Goal: Information Seeking & Learning: Learn about a topic

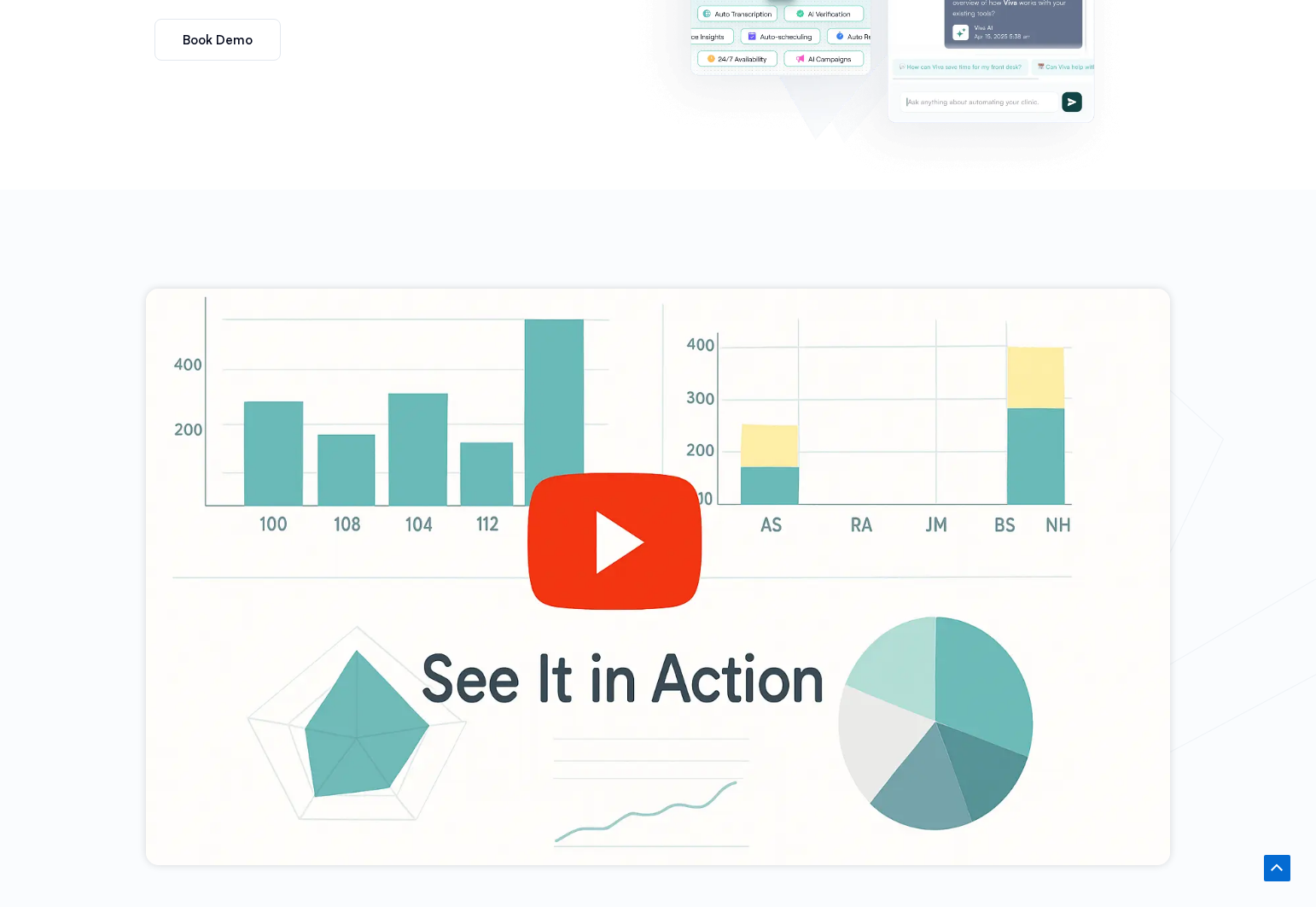
scroll to position [743, 0]
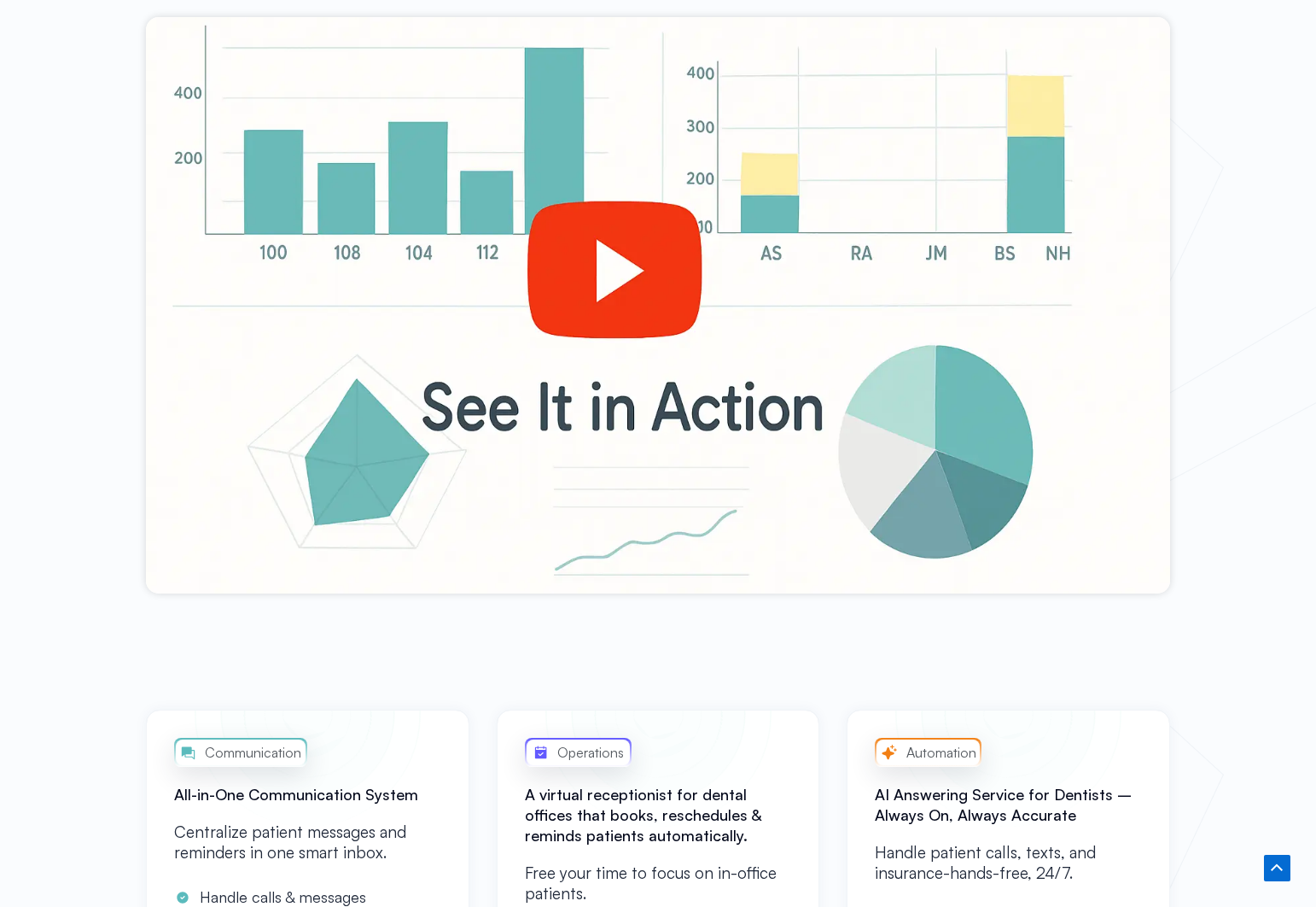
click at [606, 275] on div at bounding box center [658, 305] width 1024 height 577
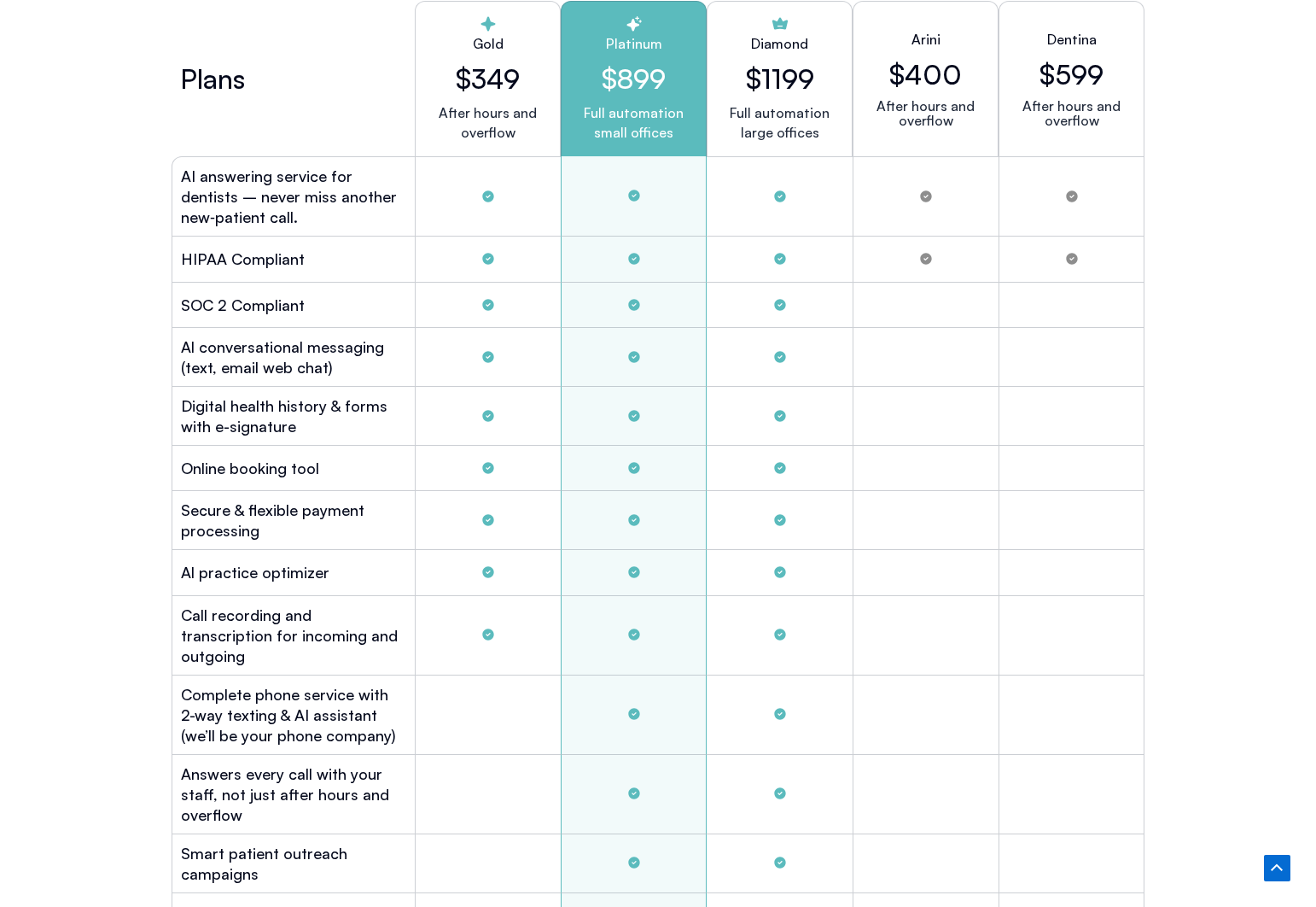
scroll to position [4534, 0]
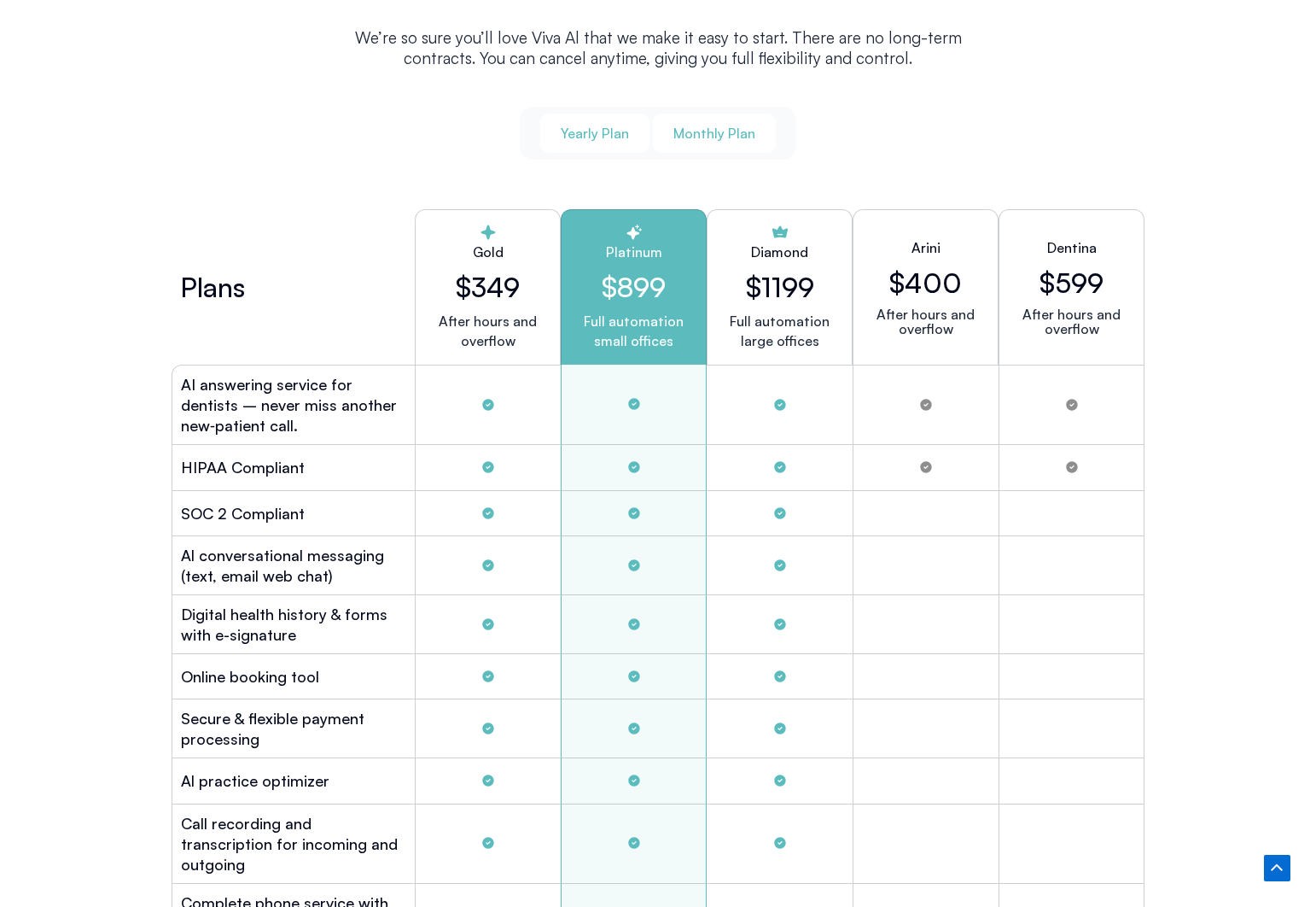
click at [747, 124] on span "Monthly Plan" at bounding box center [714, 133] width 82 height 19
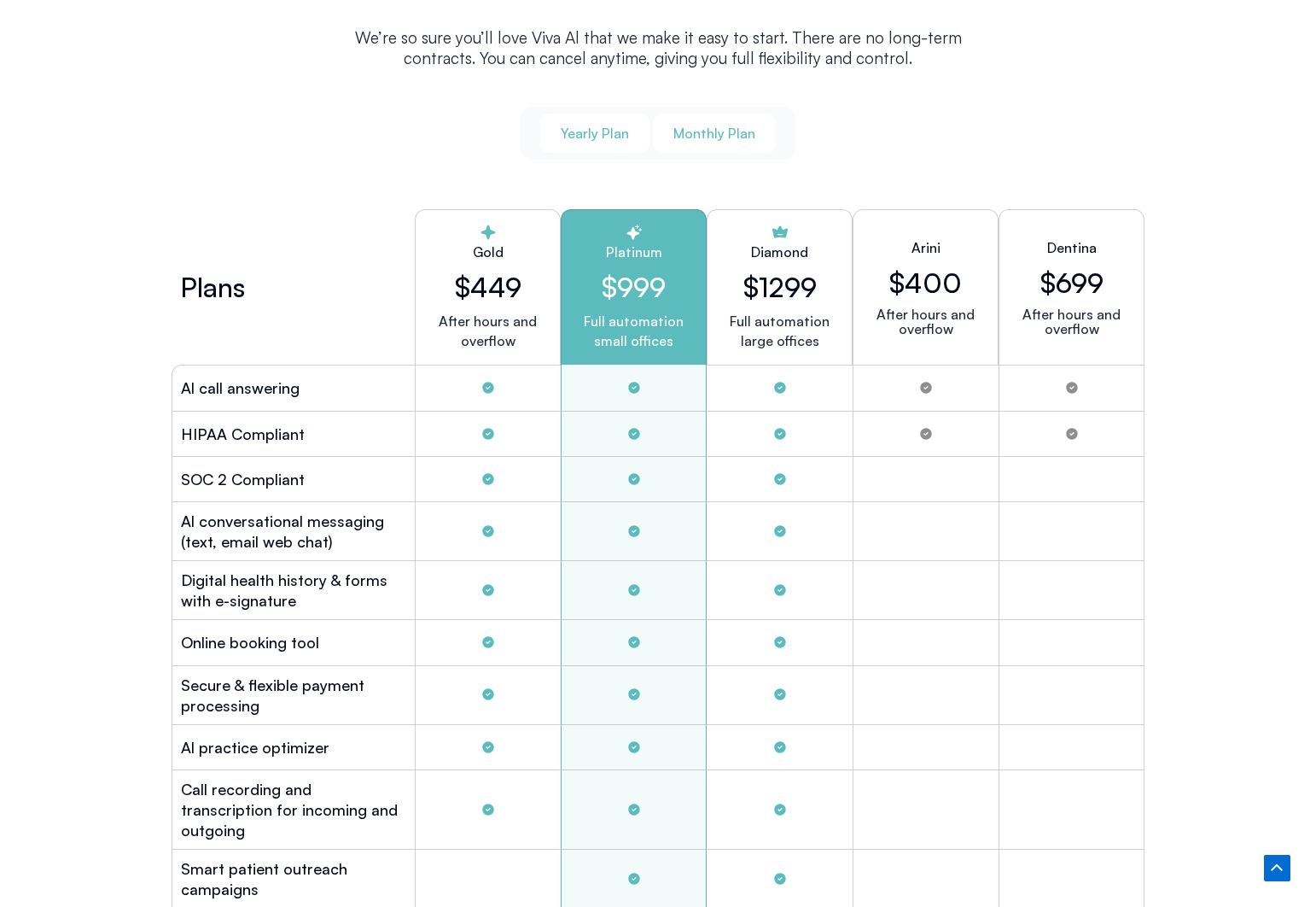
click at [607, 126] on span "Yearly Plan" at bounding box center [594, 133] width 68 height 19
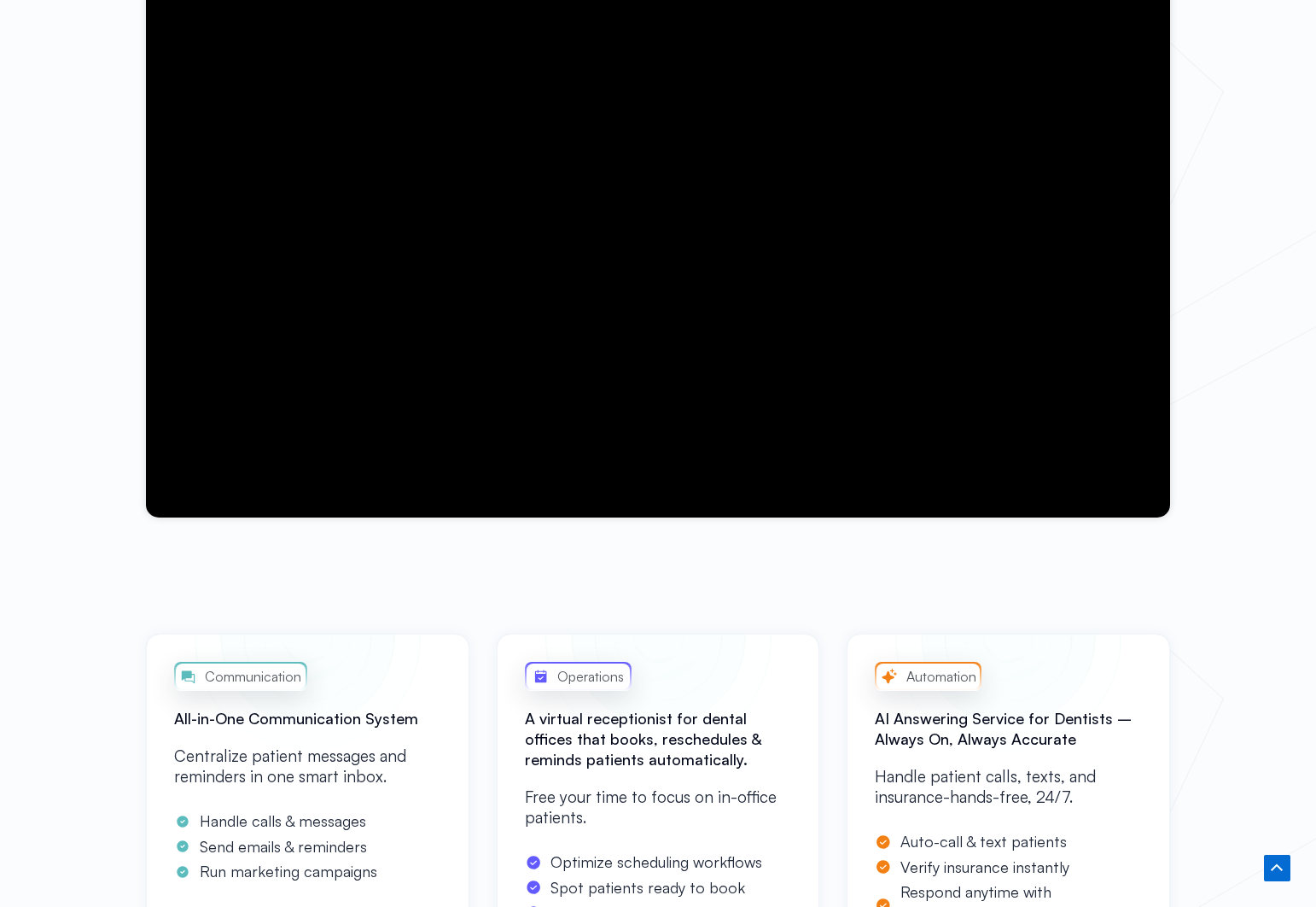
scroll to position [0, 0]
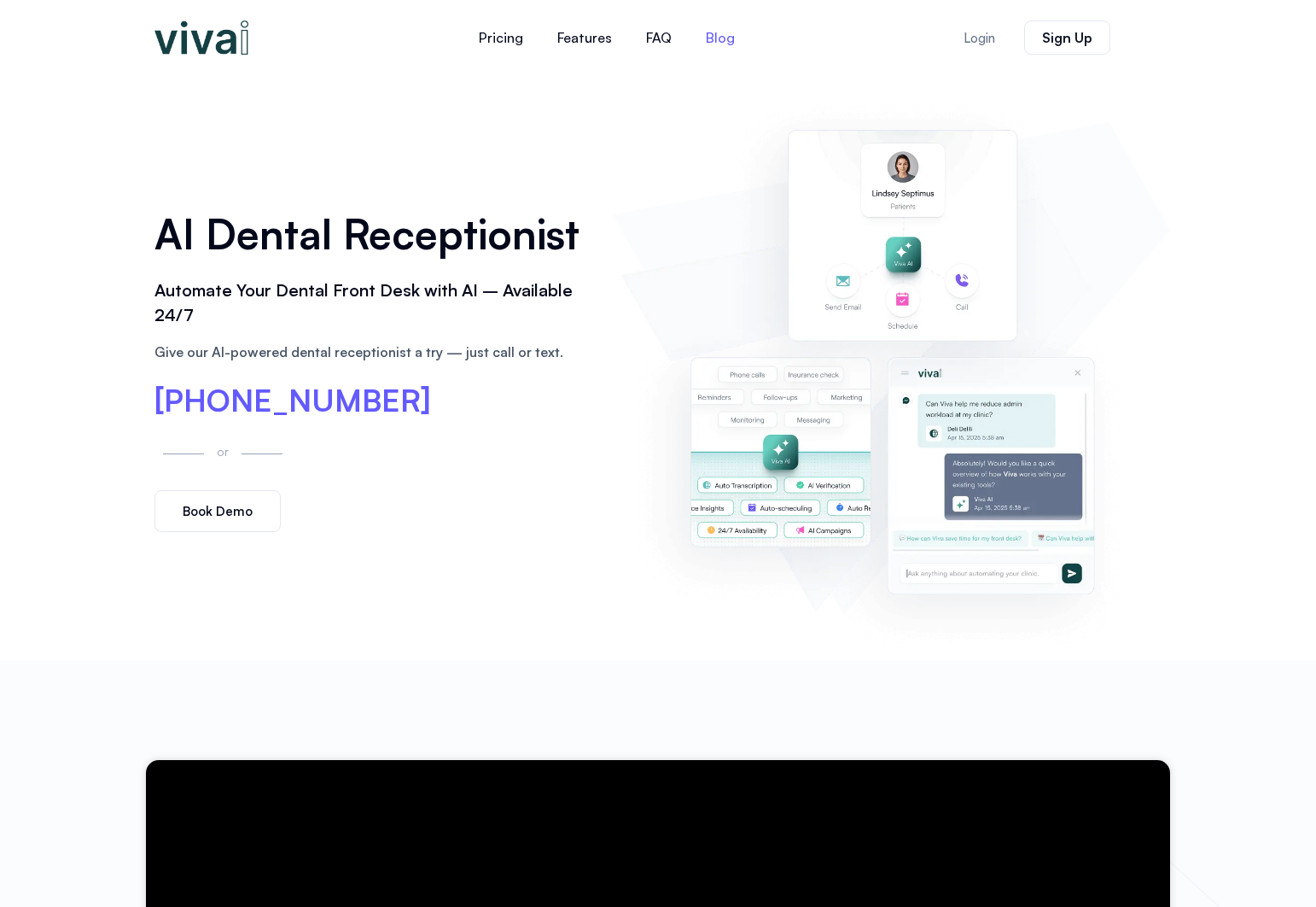
click at [718, 43] on link "Blog" at bounding box center [720, 37] width 63 height 41
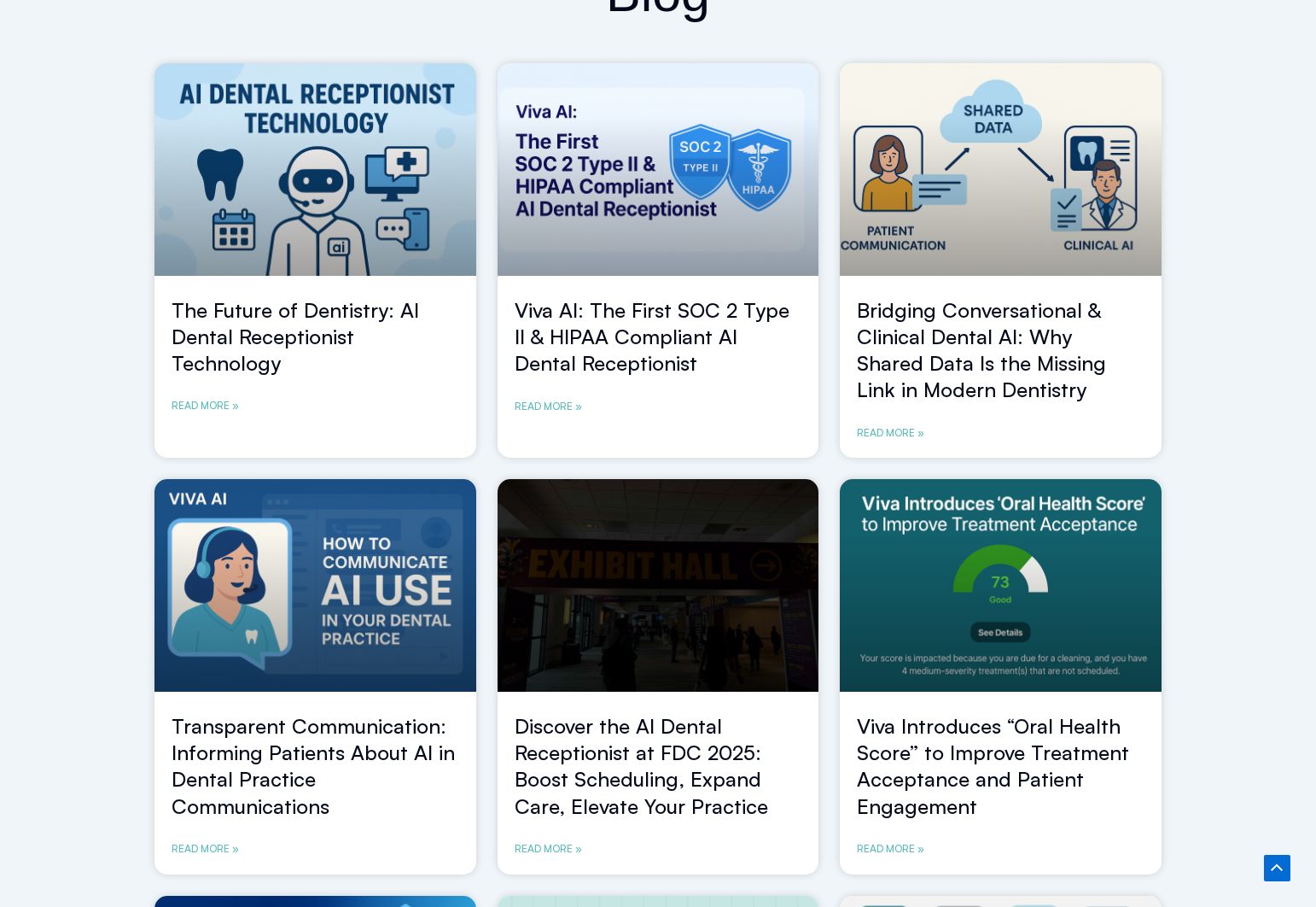
scroll to position [363, 0]
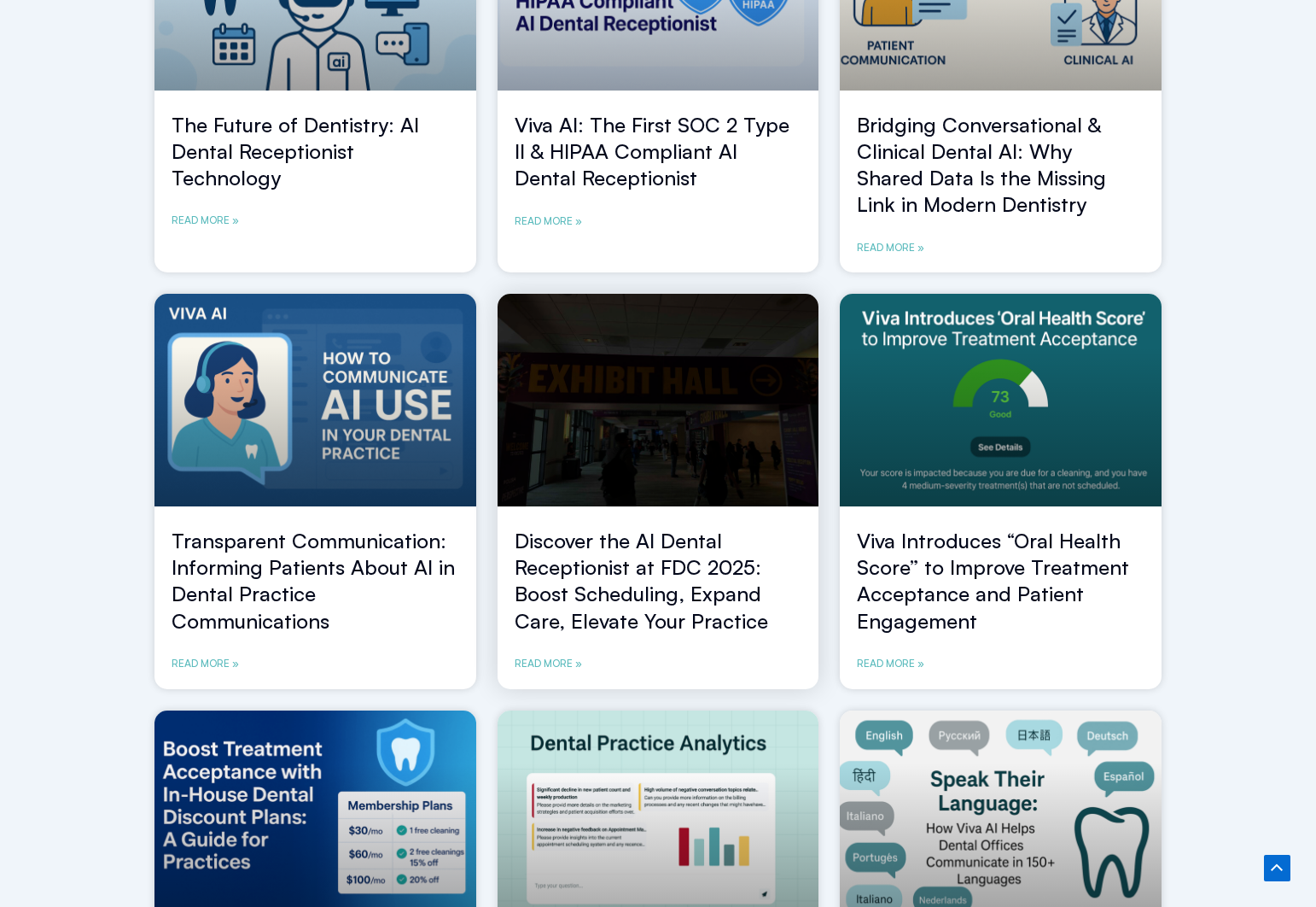
click at [658, 653] on div "Discover the AI Dental Receptionist at FDC 2025: Boost Scheduling, Expand Care,…" at bounding box center [658, 608] width 322 height 161
click at [674, 595] on link "Discover the AI Dental Receptionist at FDC 2025: Boost Scheduling, Expand Care,…" at bounding box center [641, 580] width 254 height 106
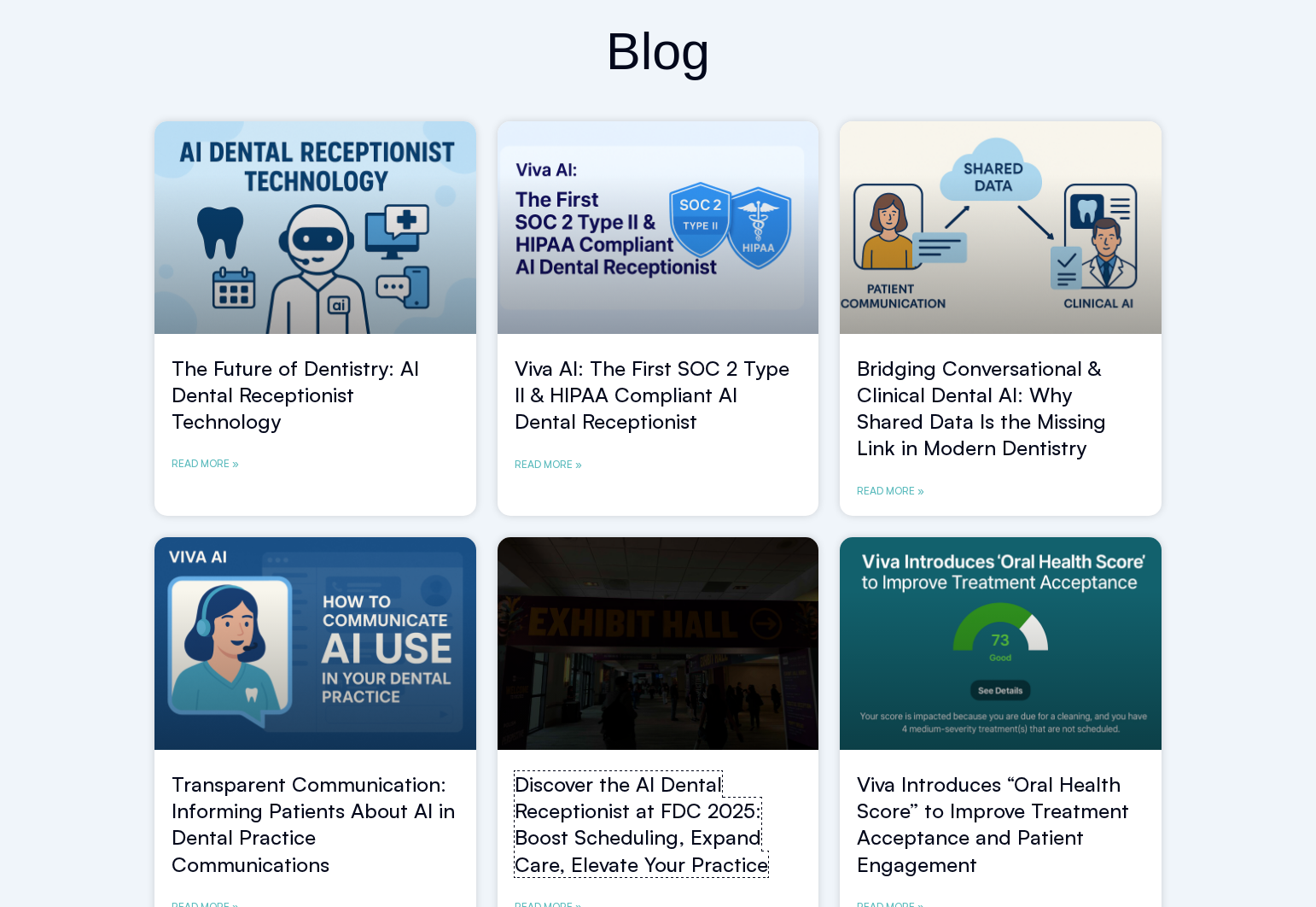
scroll to position [0, 0]
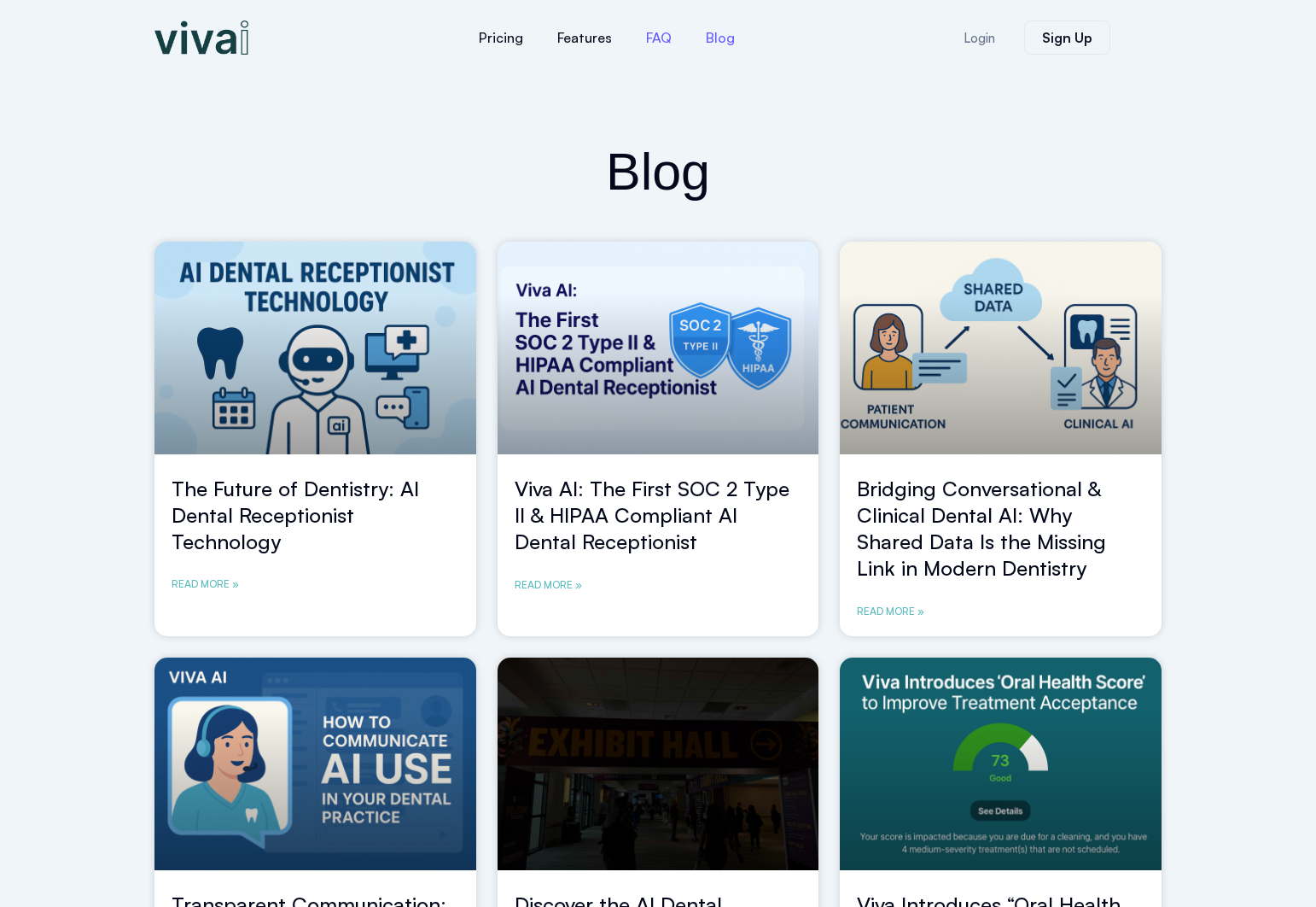
click at [640, 35] on link "FAQ" at bounding box center [658, 37] width 59 height 41
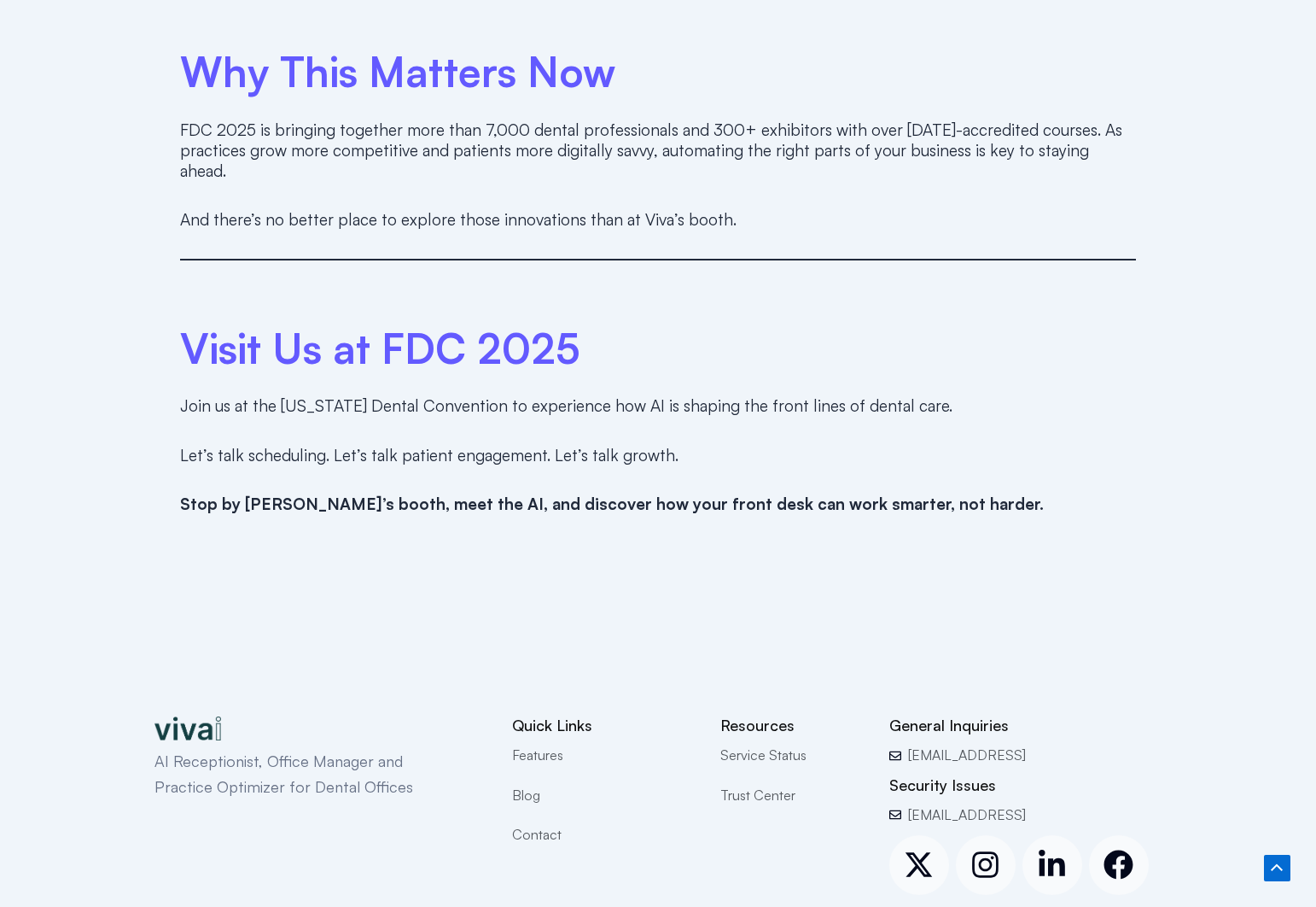
scroll to position [2451, 0]
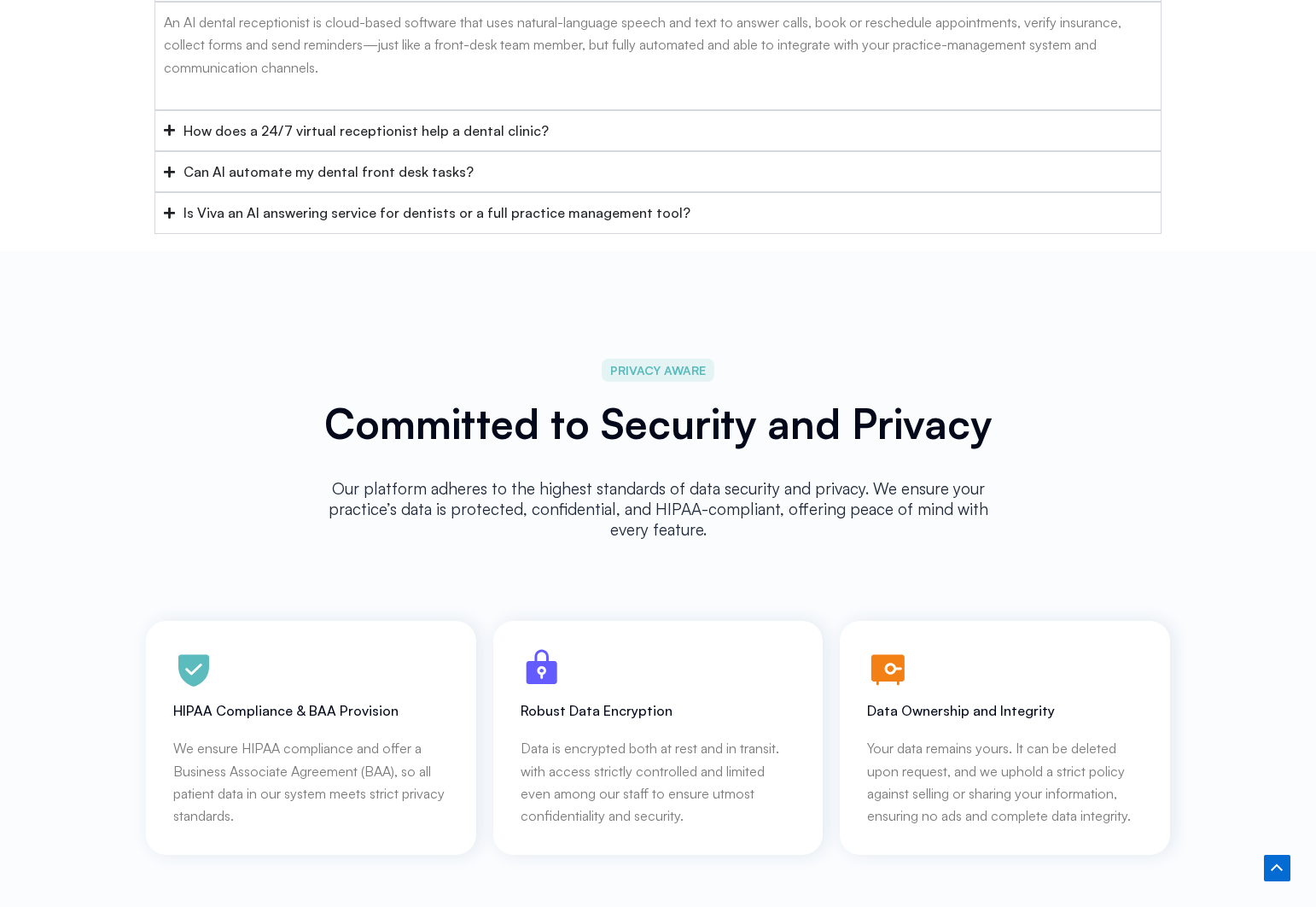
scroll to position [7834, 0]
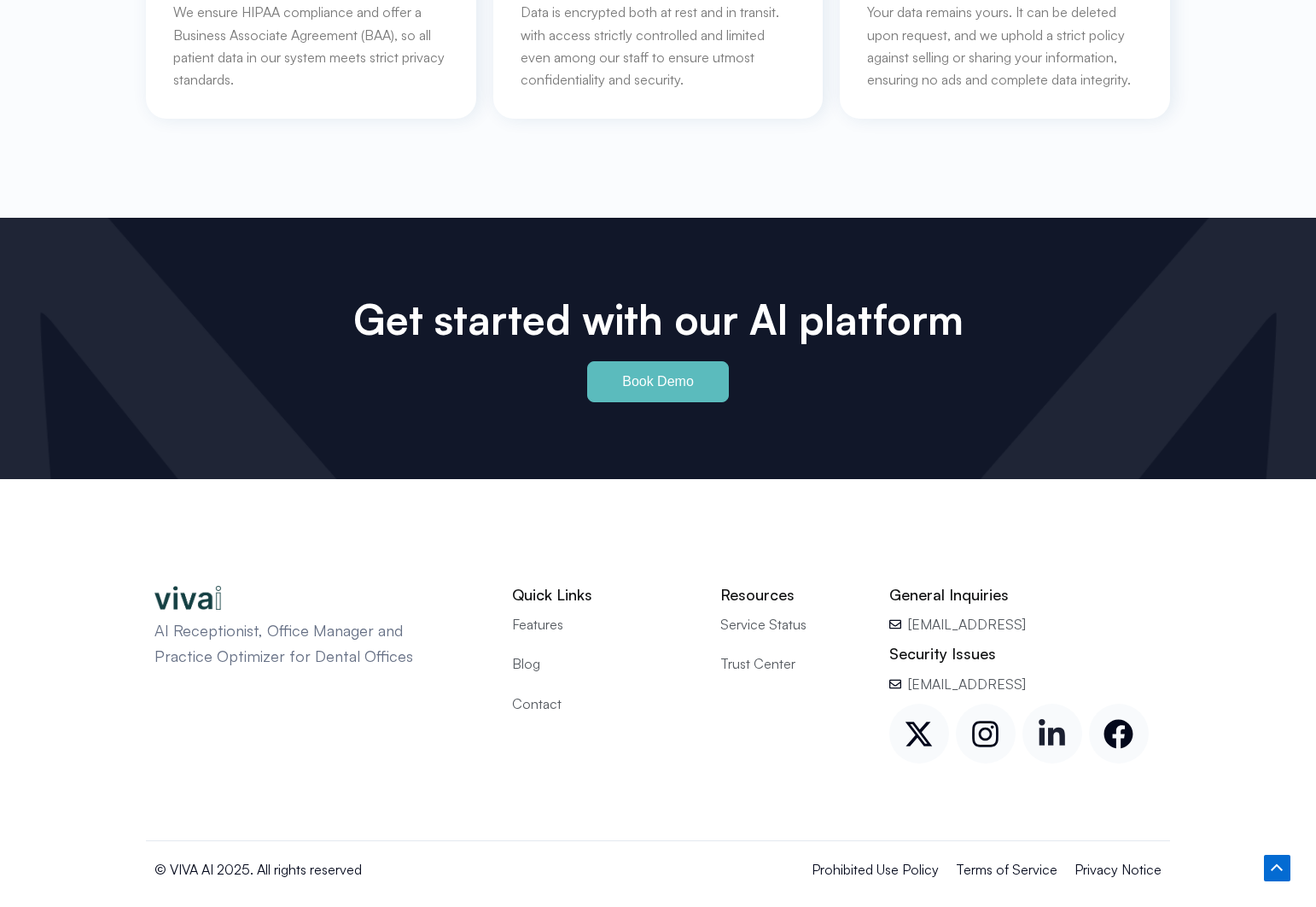
click at [1051, 719] on icon at bounding box center [1052, 732] width 26 height 26
